Goal: Task Accomplishment & Management: Manage account settings

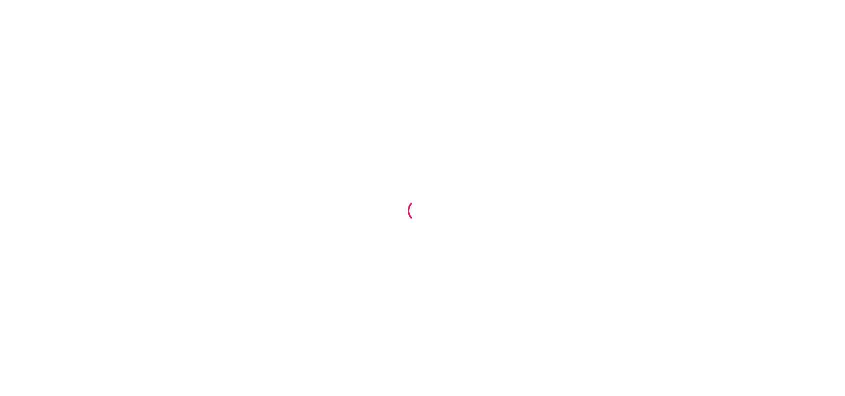
click at [411, 92] on div at bounding box center [422, 198] width 845 height 396
click at [523, 102] on div at bounding box center [422, 198] width 845 height 396
